Goal: Task Accomplishment & Management: Use online tool/utility

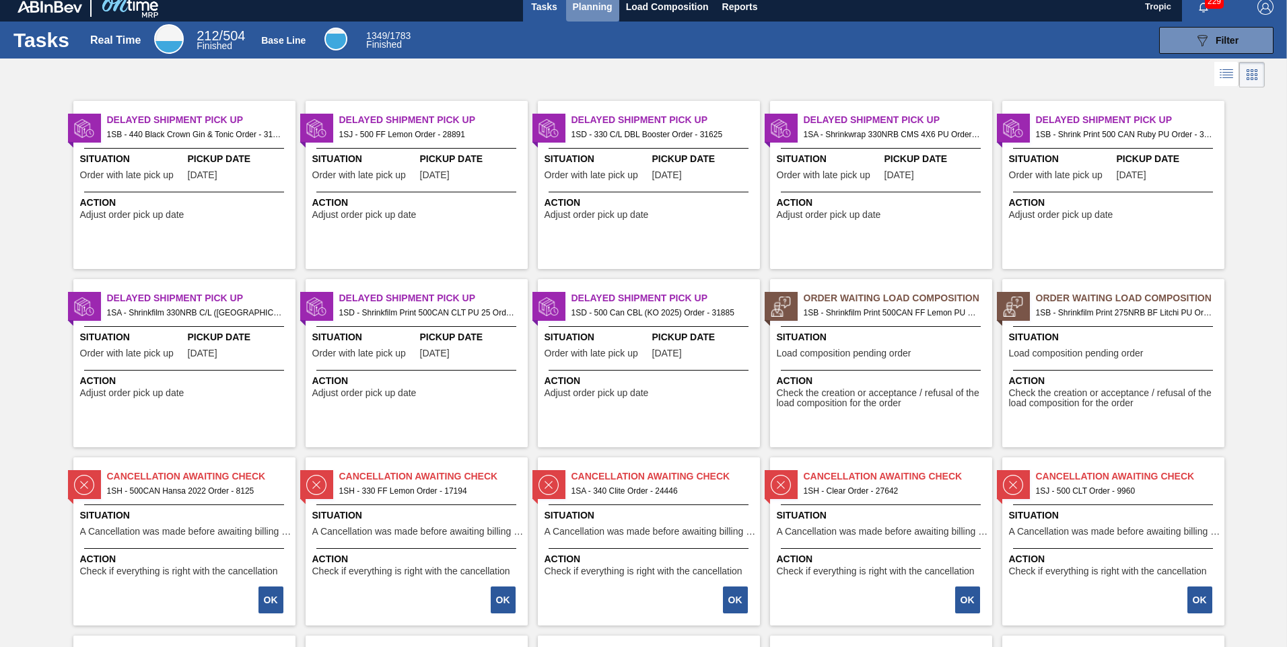
scroll to position [9, 0]
click at [581, 9] on span "Planning" at bounding box center [593, 6] width 40 height 16
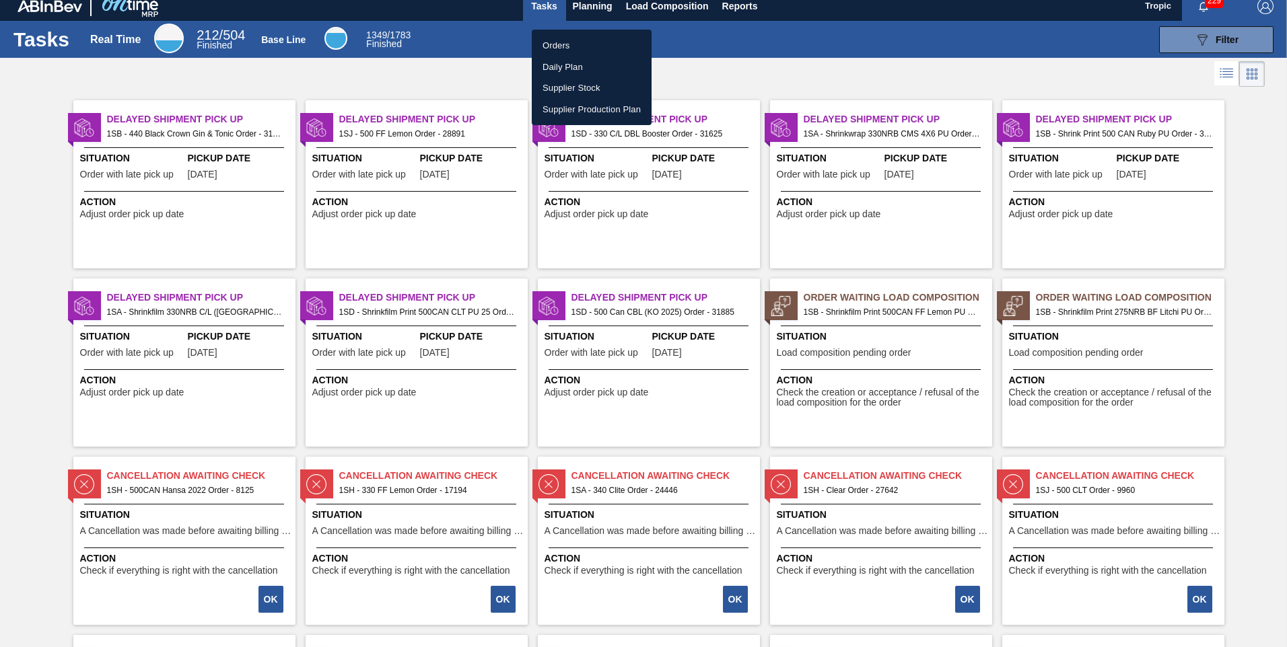
click at [570, 46] on li "Orders" at bounding box center [592, 46] width 120 height 22
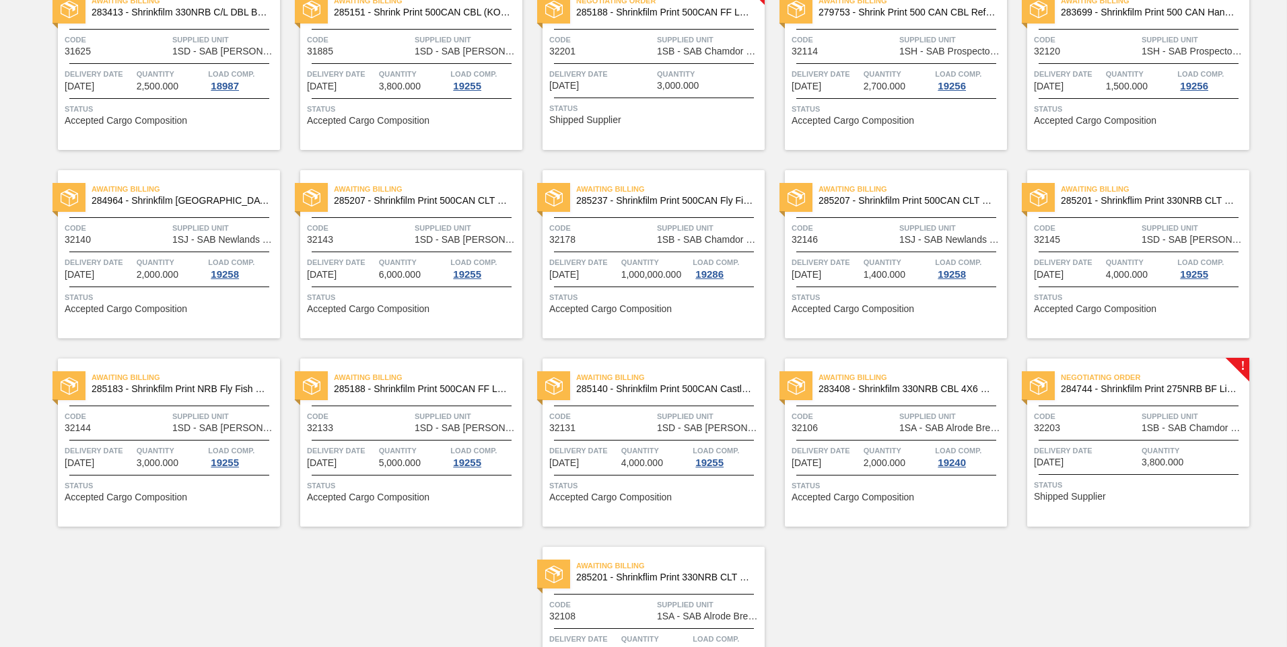
scroll to position [633, 0]
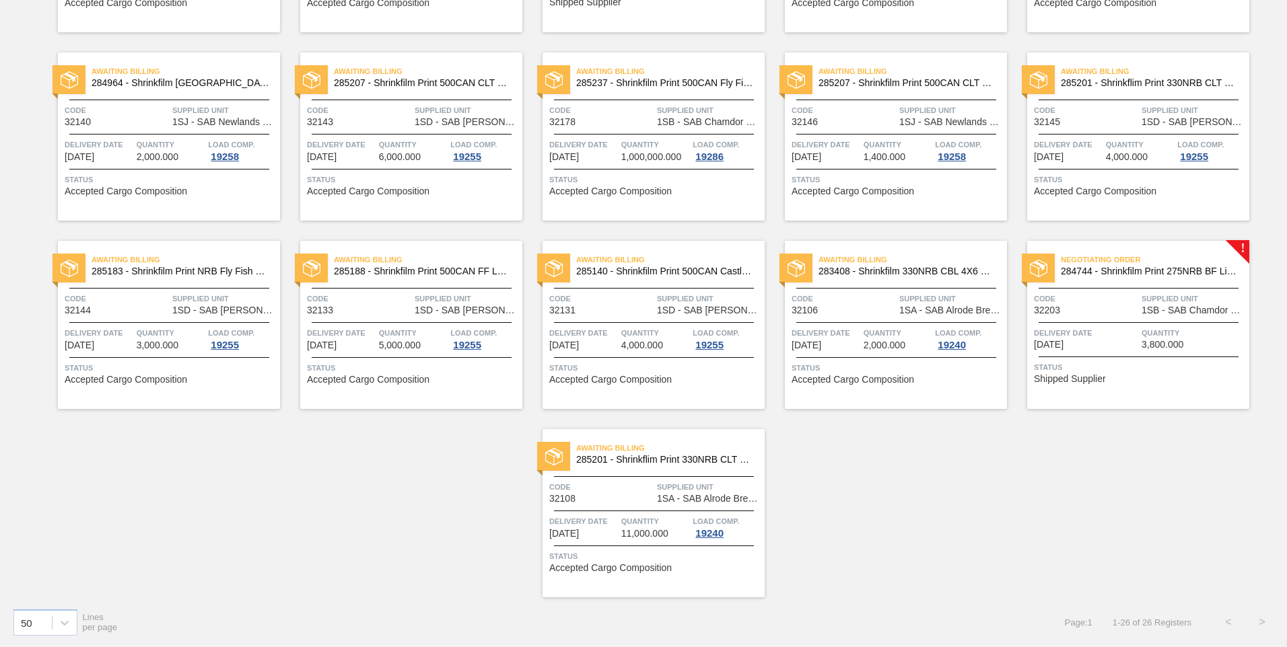
click at [1120, 299] on span "Code" at bounding box center [1086, 298] width 104 height 13
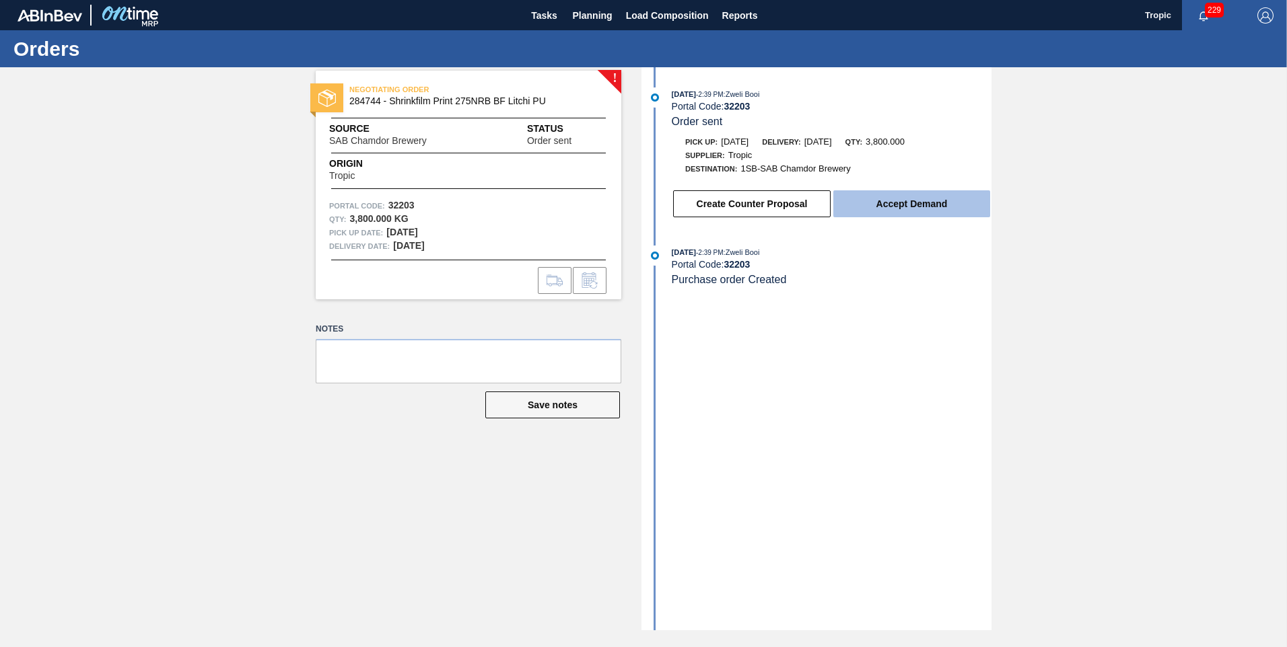
click at [936, 215] on button "Accept Demand" at bounding box center [911, 203] width 157 height 27
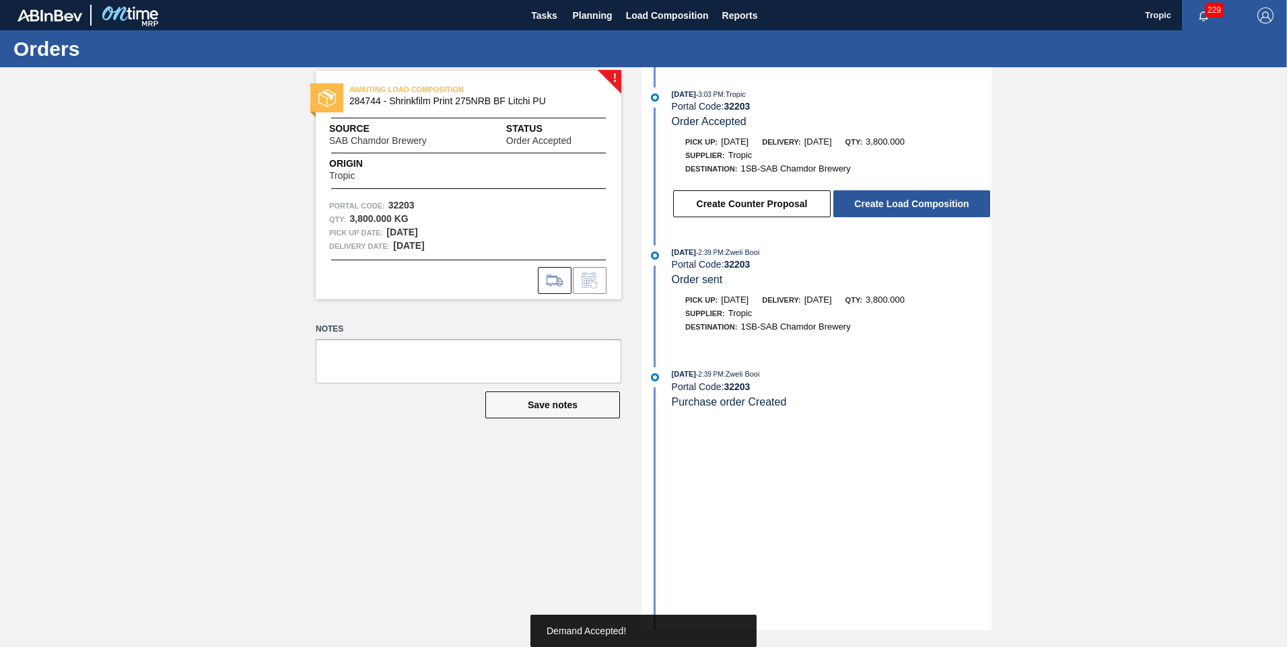
click at [940, 207] on button "Create Load Composition" at bounding box center [911, 203] width 157 height 27
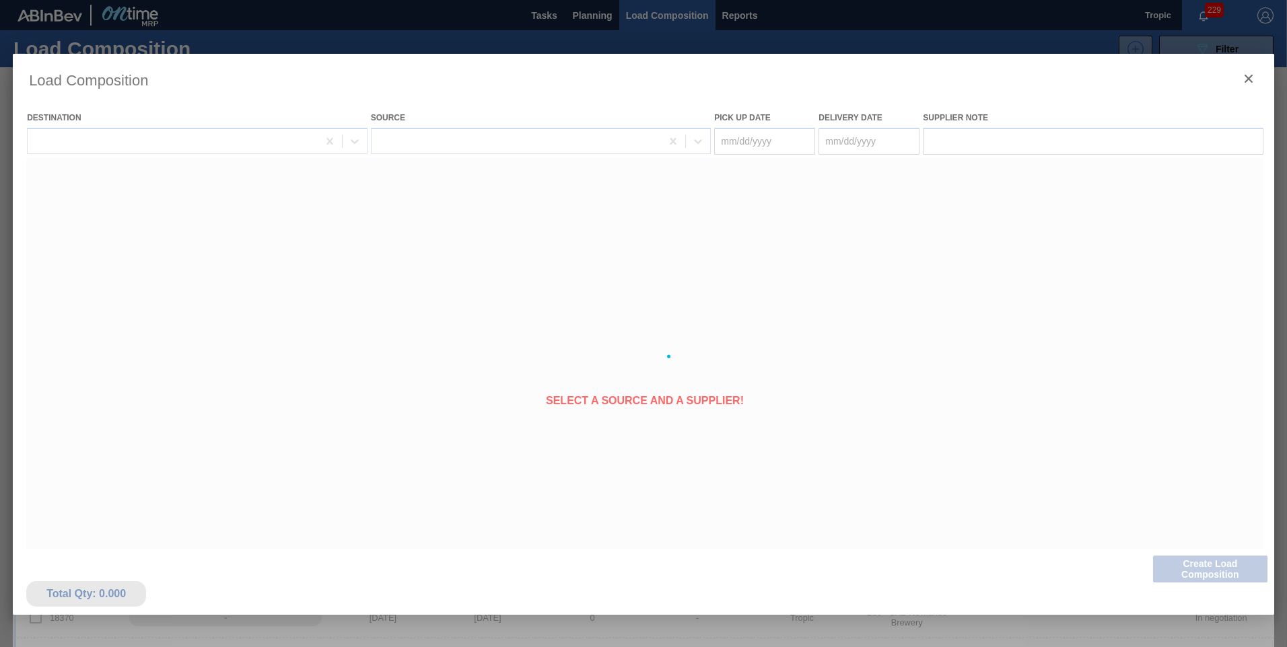
type Date "[DATE]"
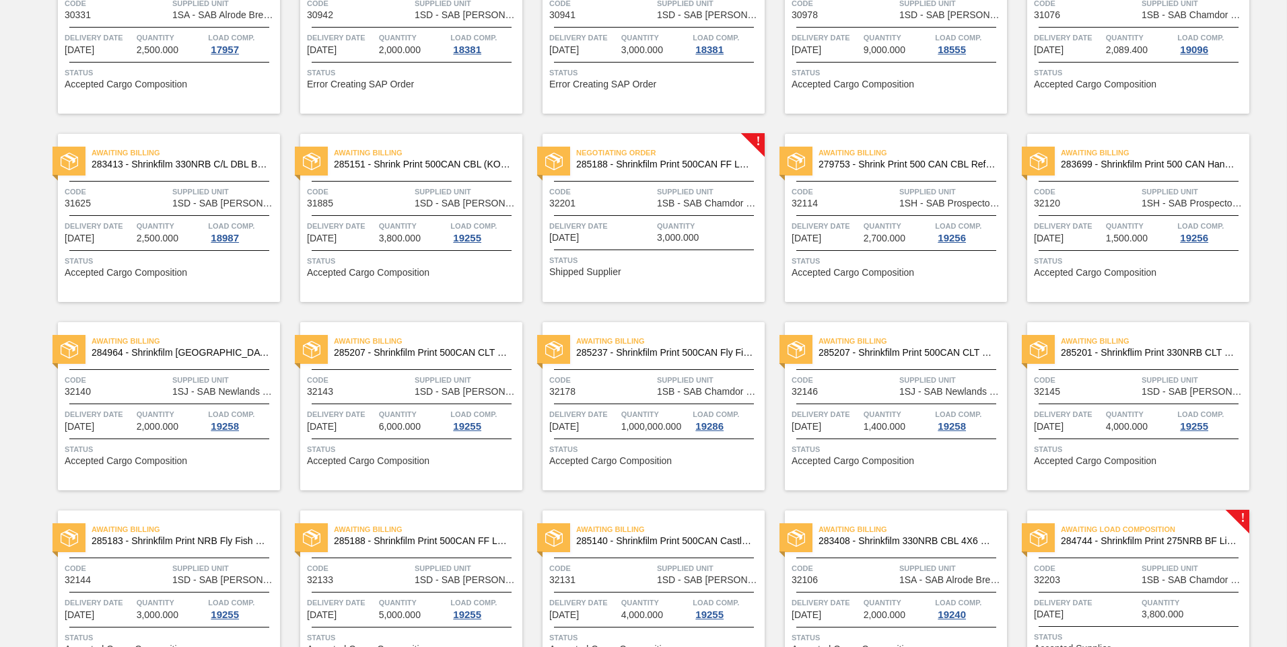
scroll to position [364, 0]
click at [633, 258] on span "Status" at bounding box center [655, 258] width 212 height 13
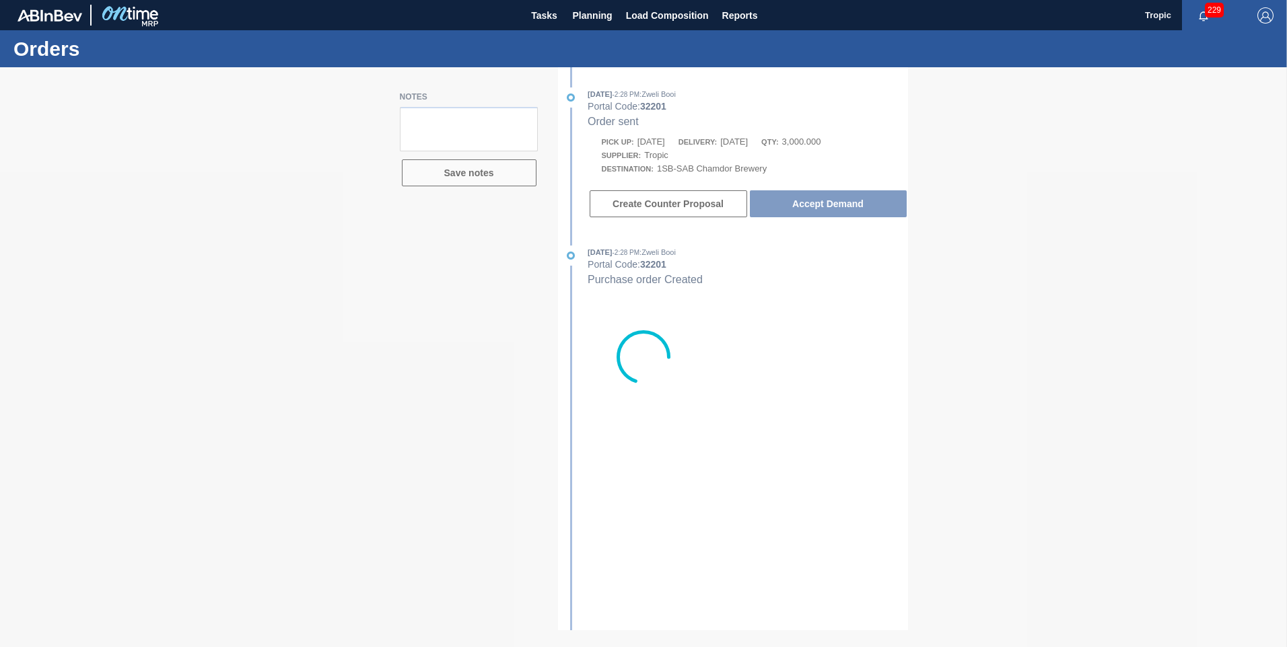
click at [854, 199] on div at bounding box center [643, 357] width 1287 height 580
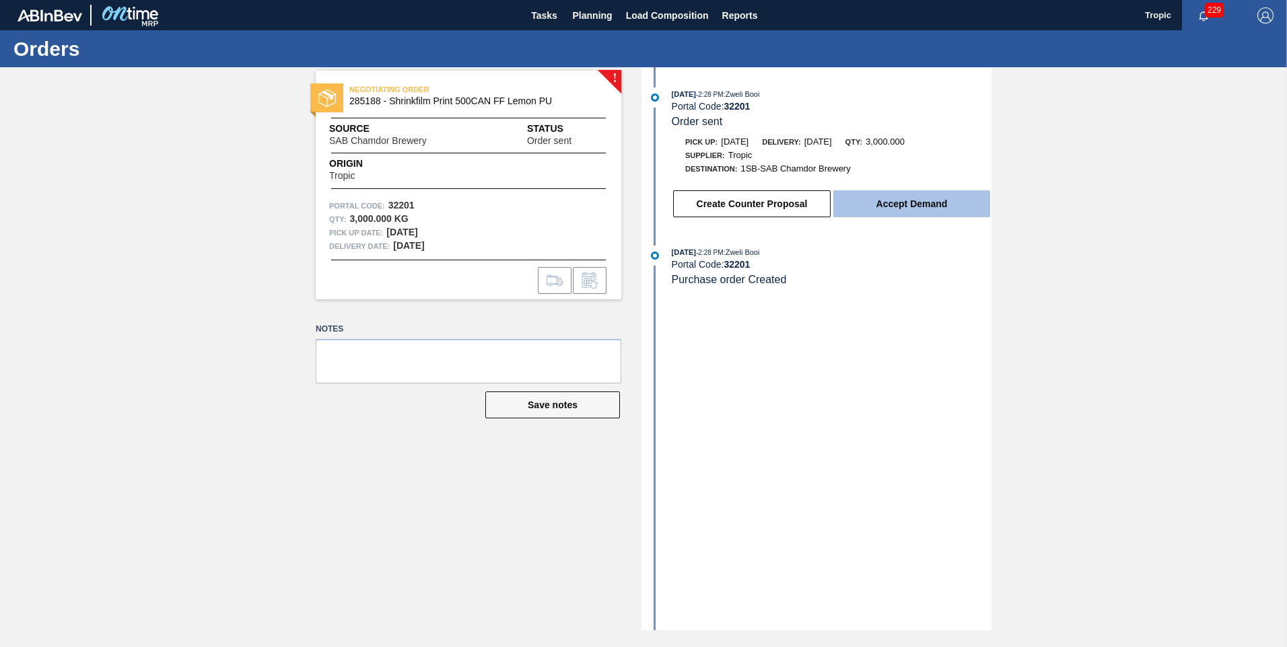
click at [897, 192] on button "Accept Demand" at bounding box center [911, 203] width 157 height 27
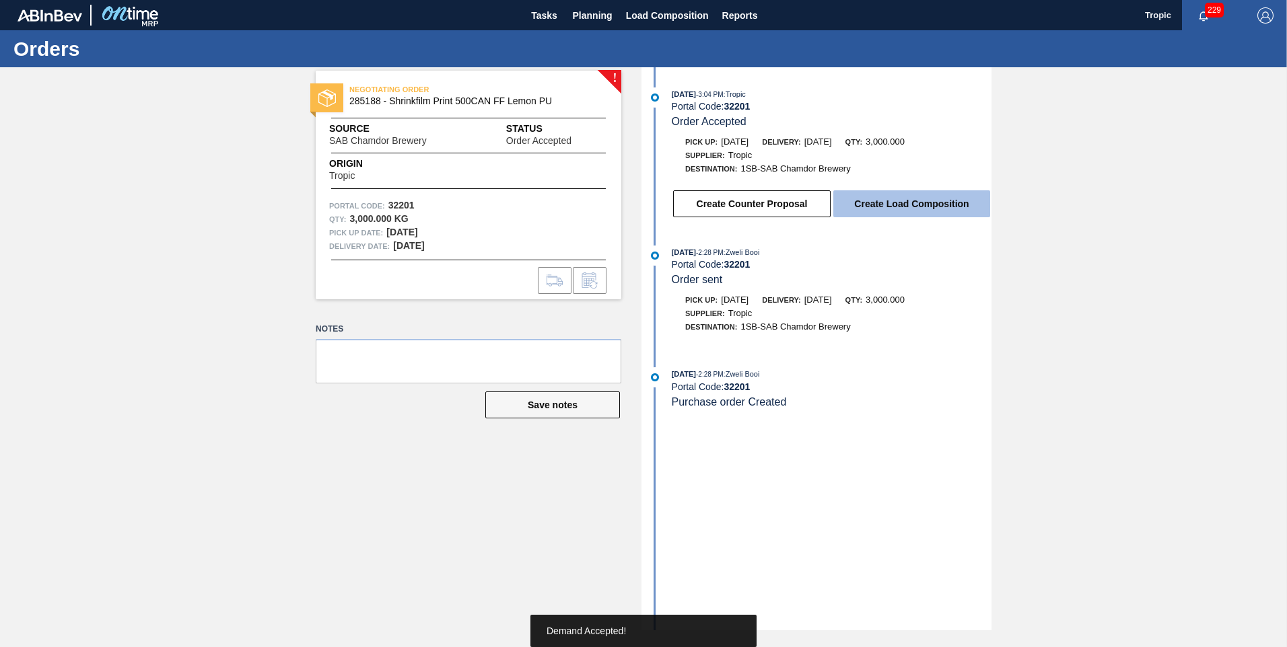
click at [914, 199] on button "Create Load Composition" at bounding box center [911, 203] width 157 height 27
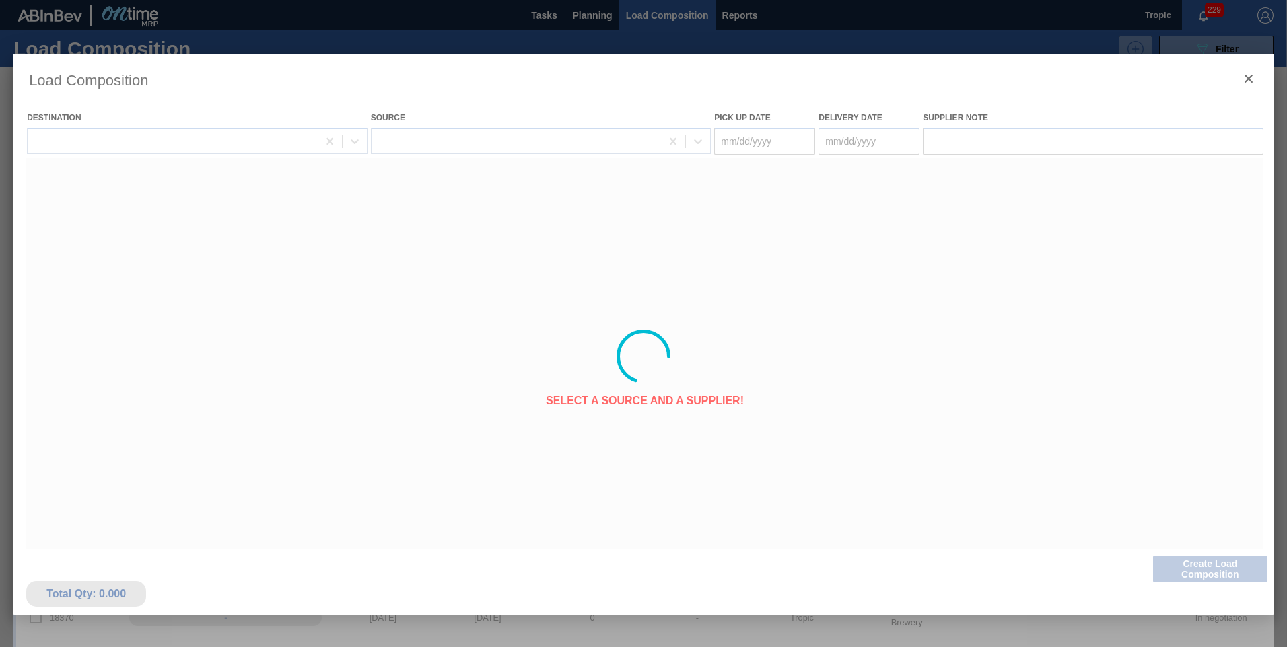
type Date "[DATE]"
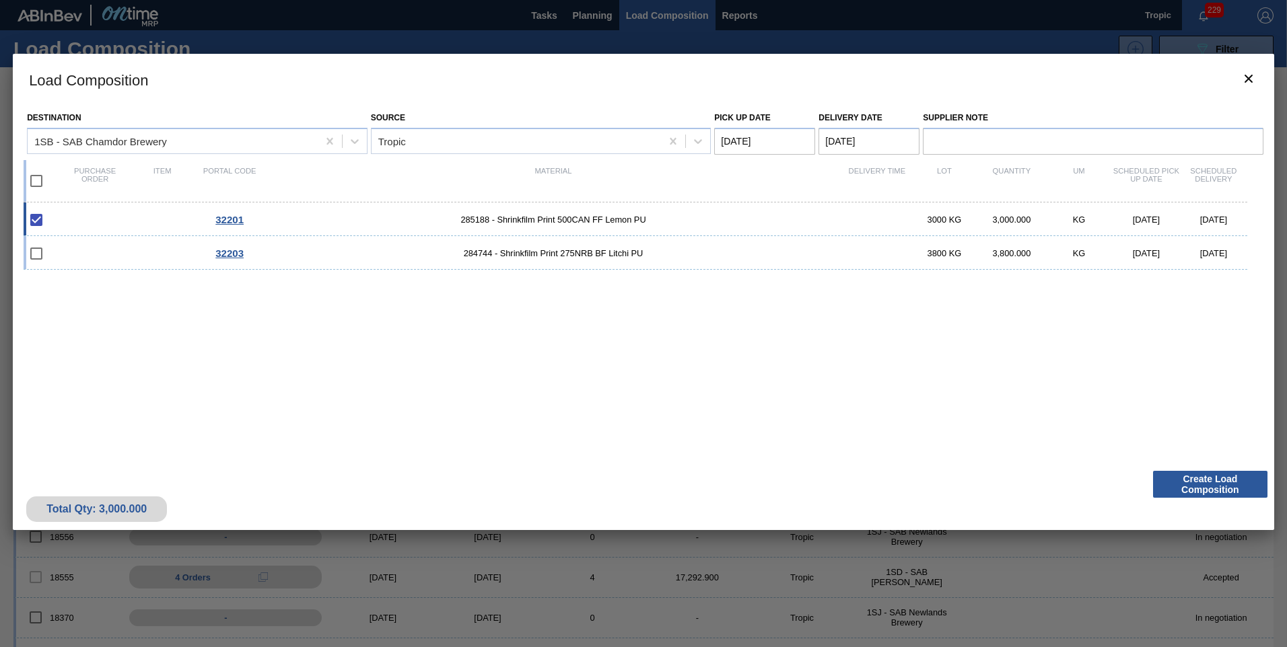
click at [35, 180] on input "checkbox" at bounding box center [36, 181] width 28 height 28
checkbox input "true"
click at [741, 143] on Date "Pick up Date" at bounding box center [764, 141] width 101 height 27
click at [728, 312] on div "28" at bounding box center [730, 304] width 18 height 18
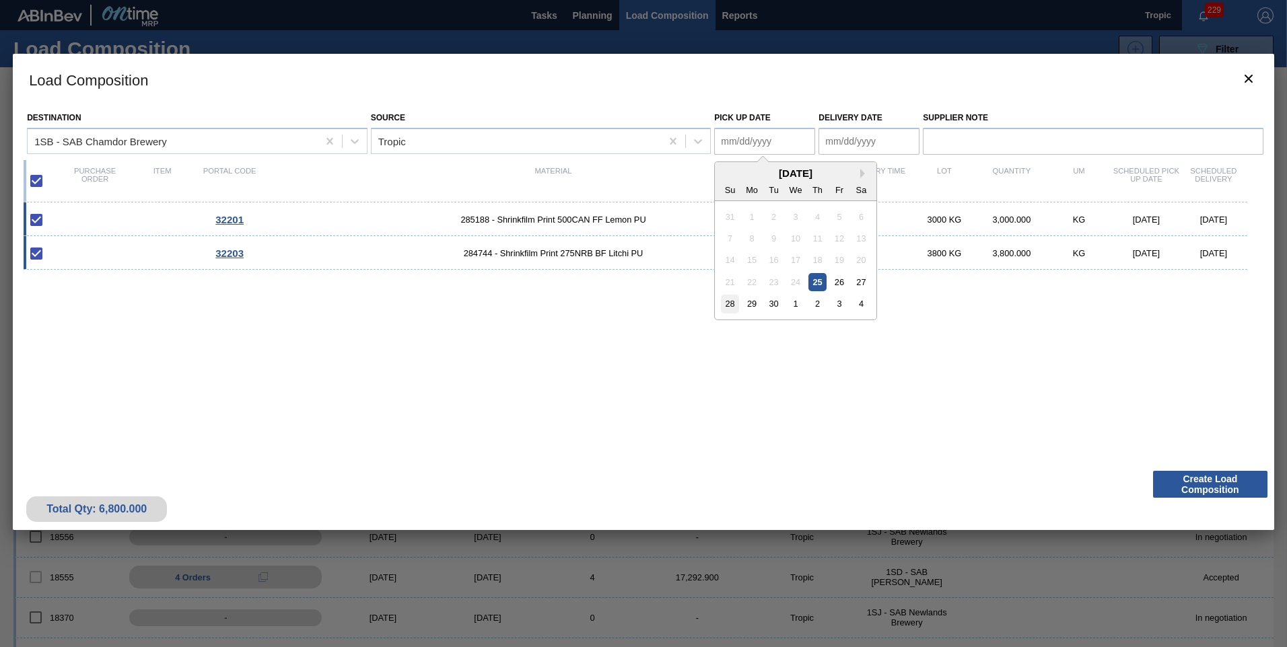
type Date "[DATE]"
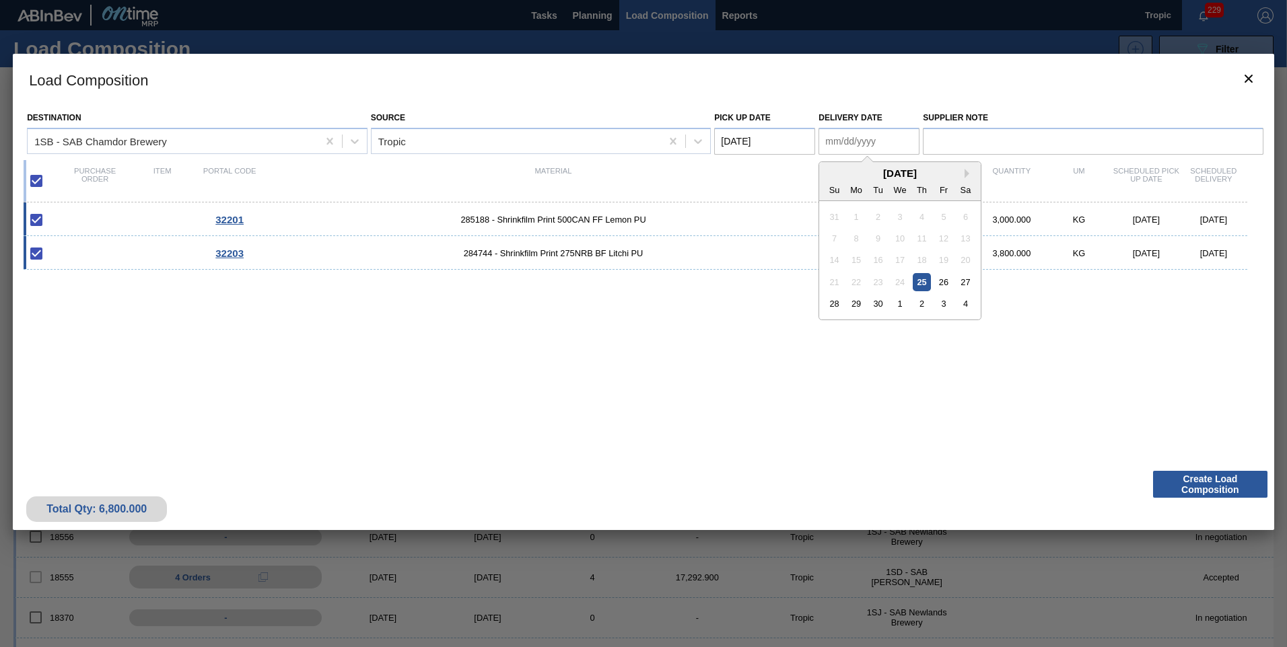
click at [844, 139] on Date "Delivery Date" at bounding box center [868, 141] width 101 height 27
click at [855, 300] on div "29" at bounding box center [856, 304] width 18 height 18
type Date "[DATE]"
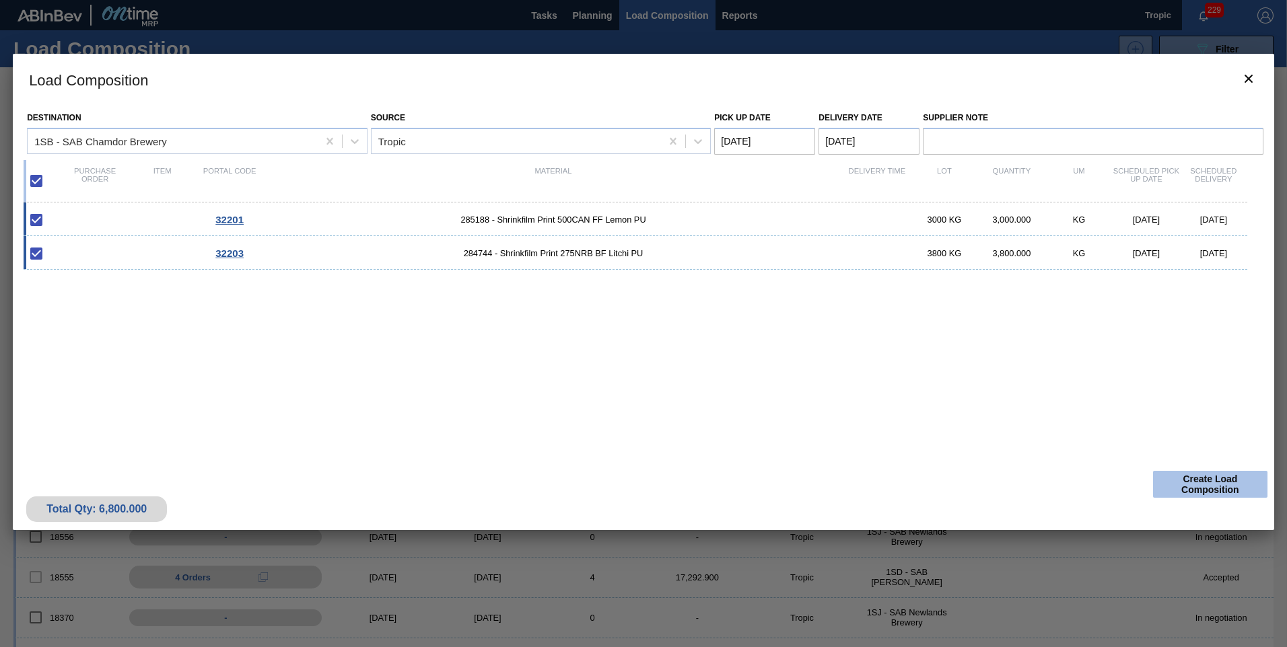
click at [1215, 477] on button "Create Load Composition" at bounding box center [1210, 484] width 114 height 27
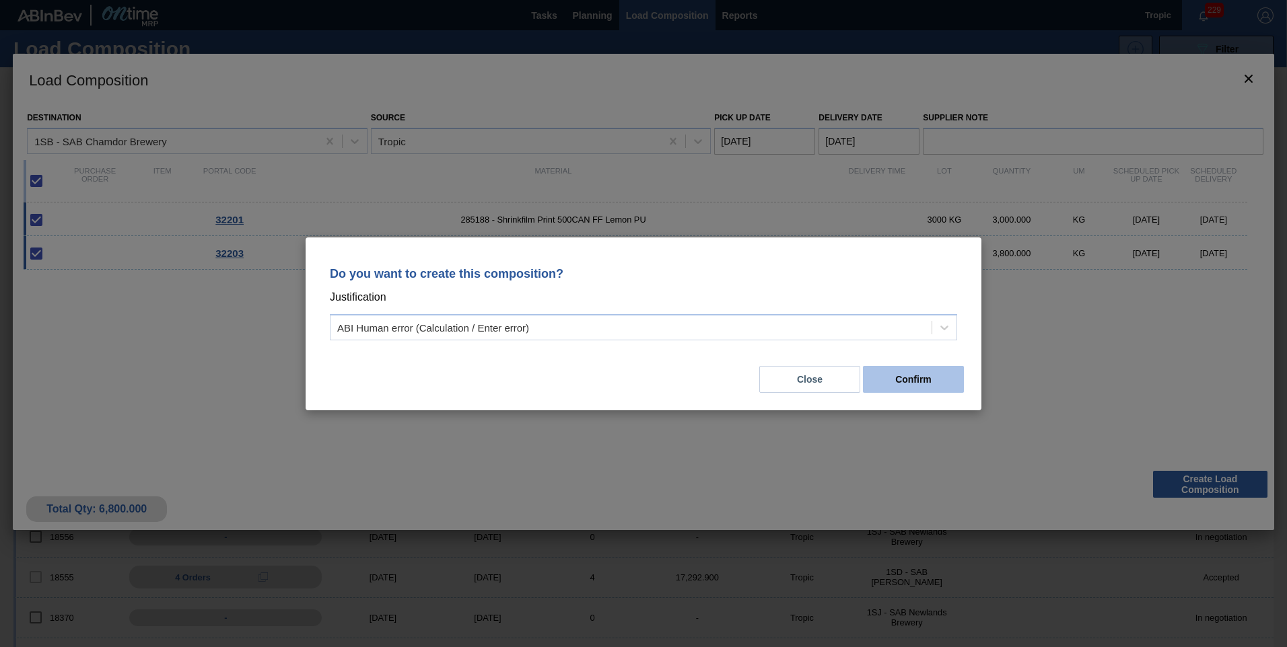
click at [946, 387] on button "Confirm" at bounding box center [913, 379] width 101 height 27
